Goal: Information Seeking & Learning: Learn about a topic

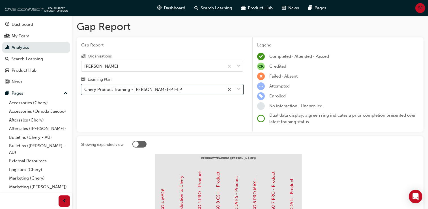
scroll to position [84, 0]
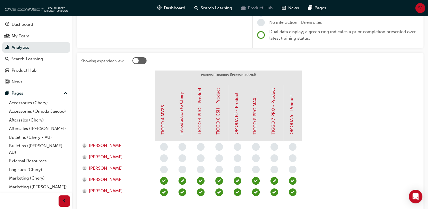
click at [257, 11] on span "Product Hub" at bounding box center [260, 8] width 25 height 7
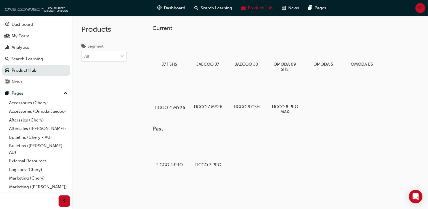
click at [171, 93] on div at bounding box center [169, 91] width 31 height 23
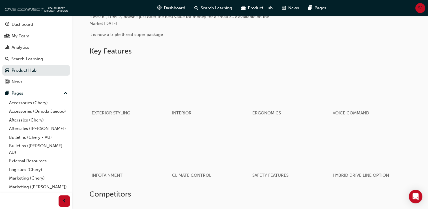
scroll to position [265, 0]
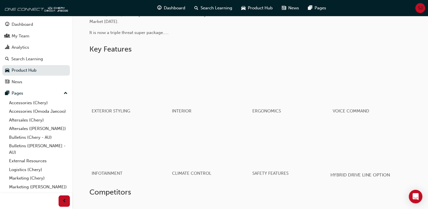
click at [356, 149] on div "button" at bounding box center [370, 143] width 81 height 45
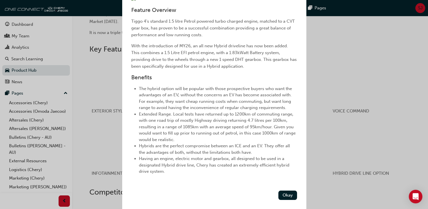
scroll to position [5, 0]
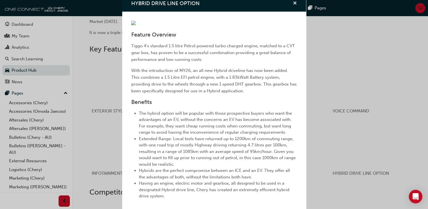
click at [293, 3] on span "cross-icon" at bounding box center [295, 3] width 4 height 5
